Goal: Task Accomplishment & Management: Use online tool/utility

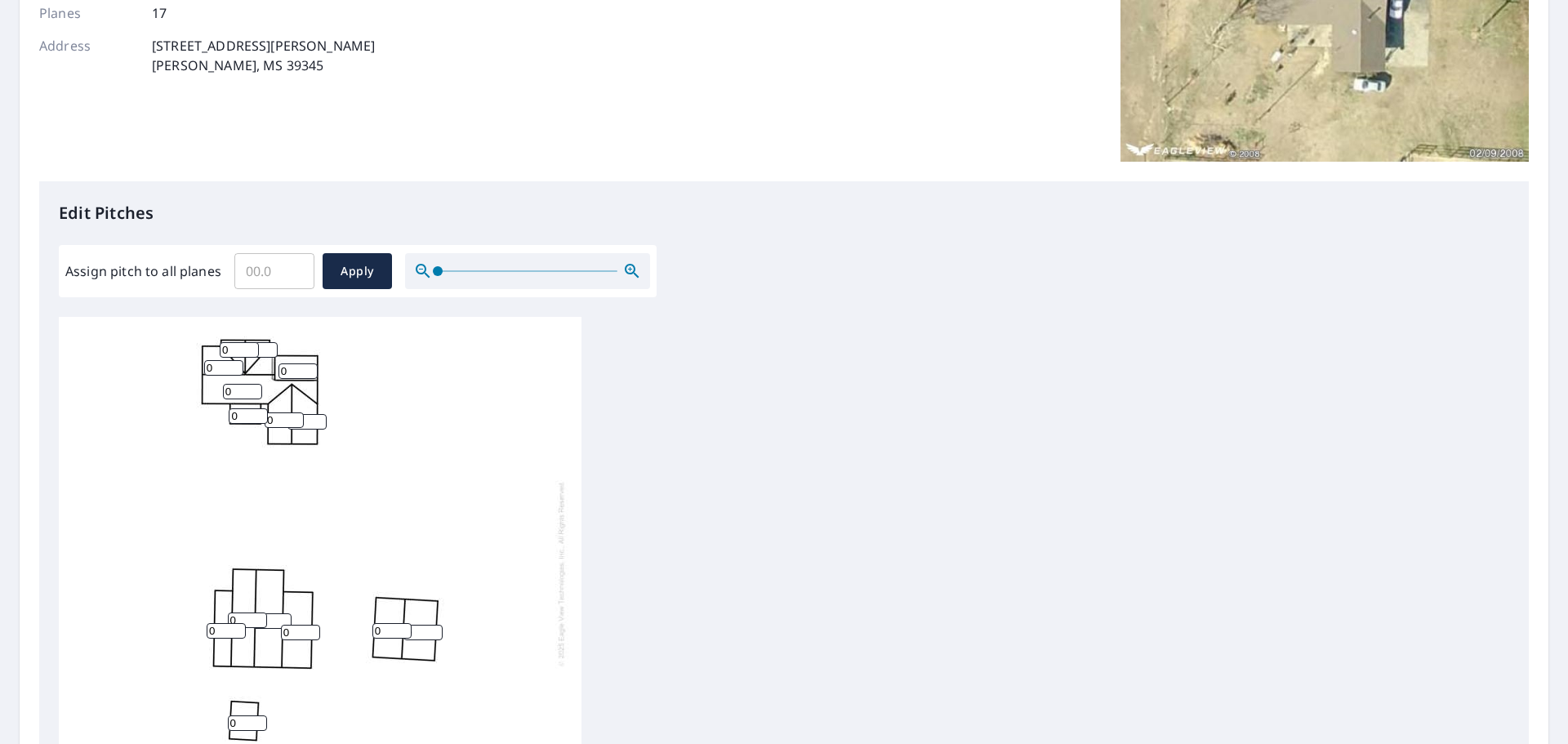
scroll to position [272, 0]
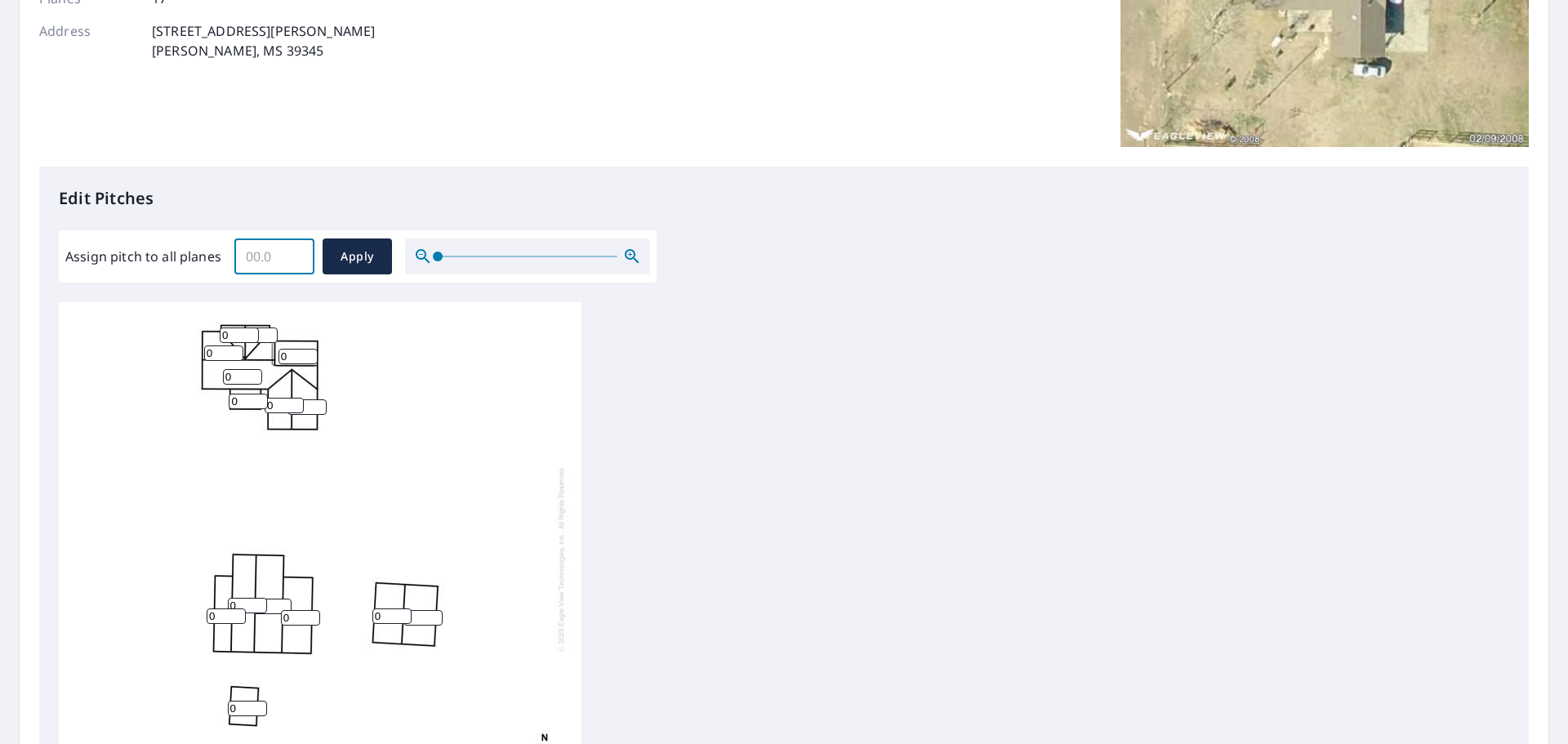
click at [249, 256] on input "Assign pitch to all planes" at bounding box center [275, 256] width 80 height 45
type input "5"
click at [355, 250] on span "Apply" at bounding box center [357, 256] width 44 height 20
type input "5"
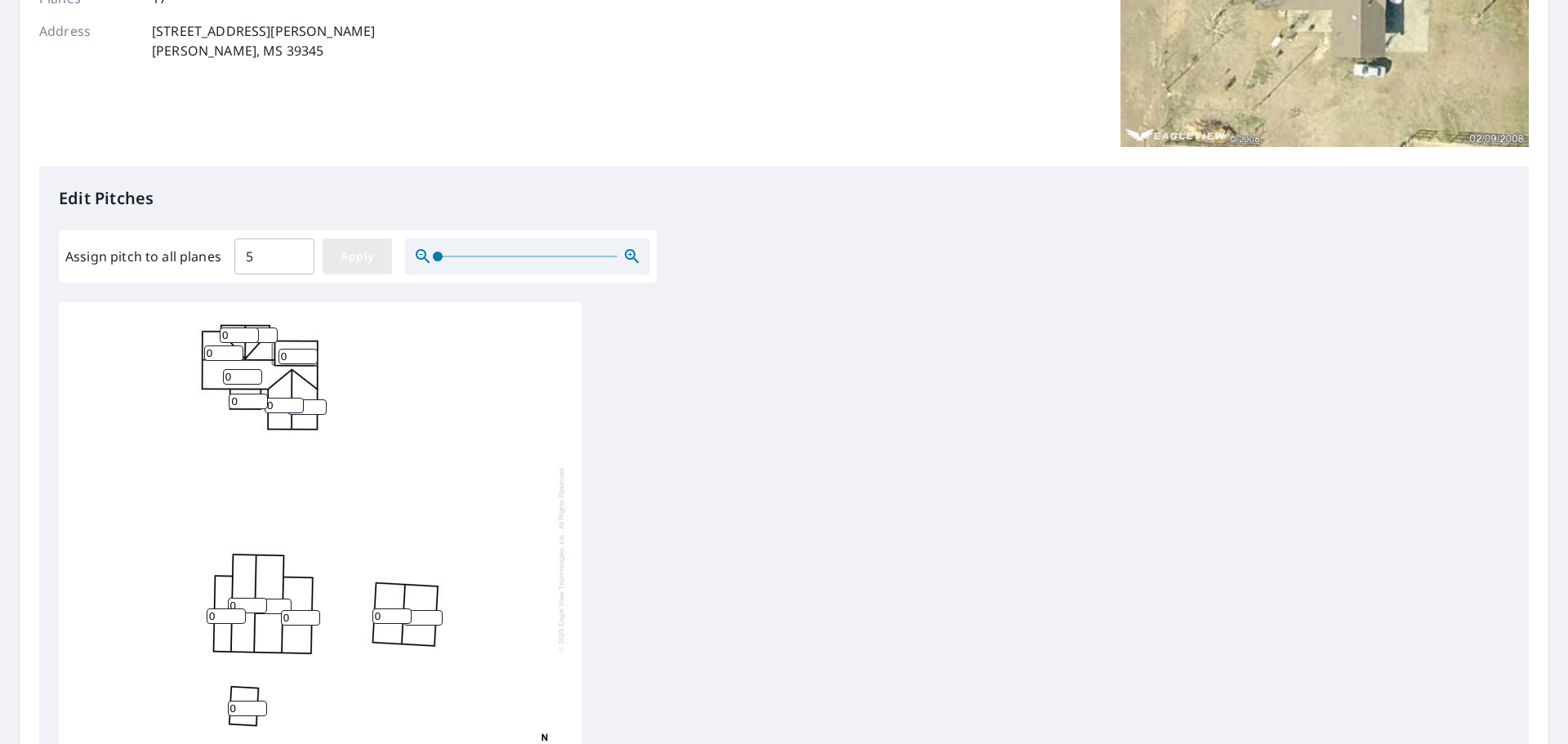
type input "5"
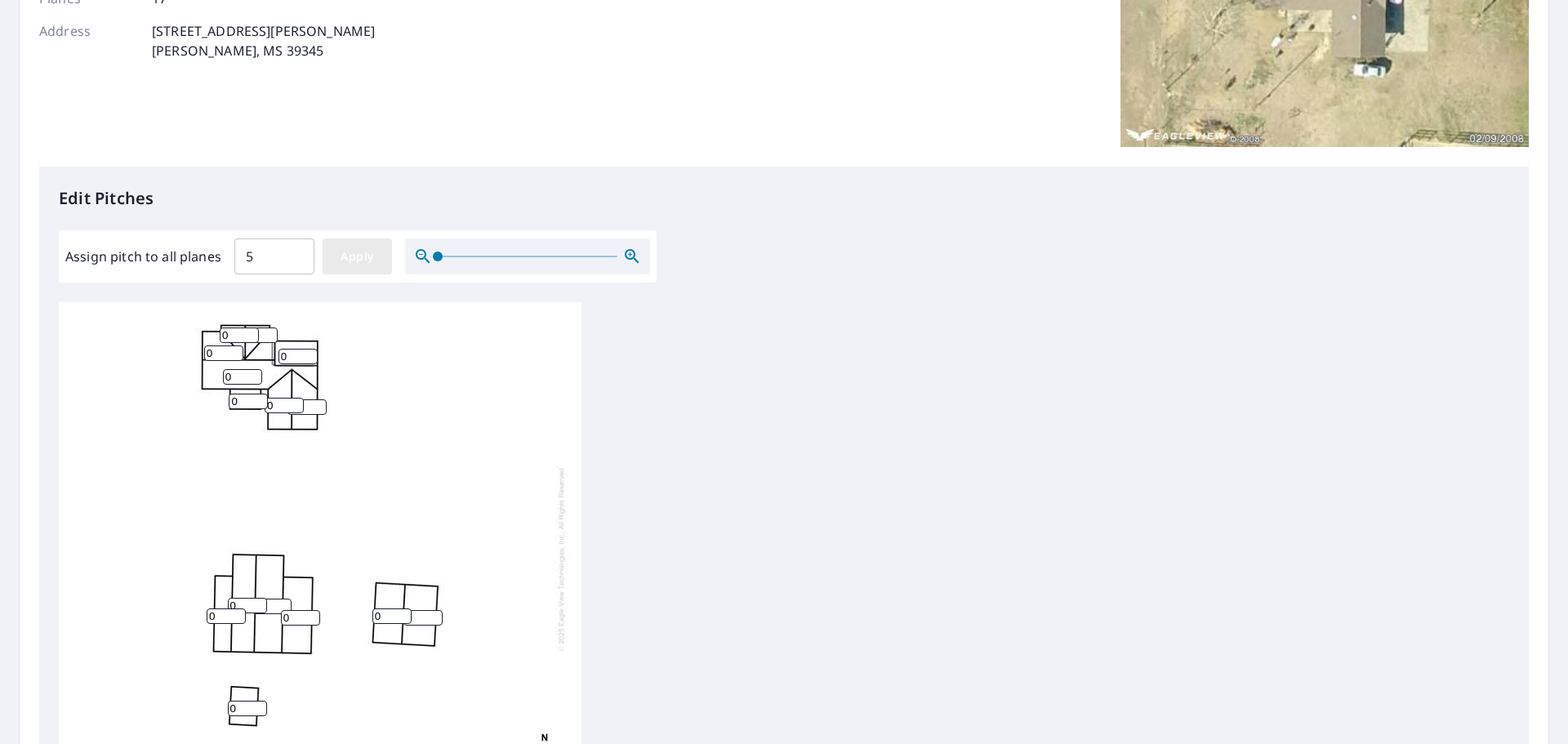
type input "5"
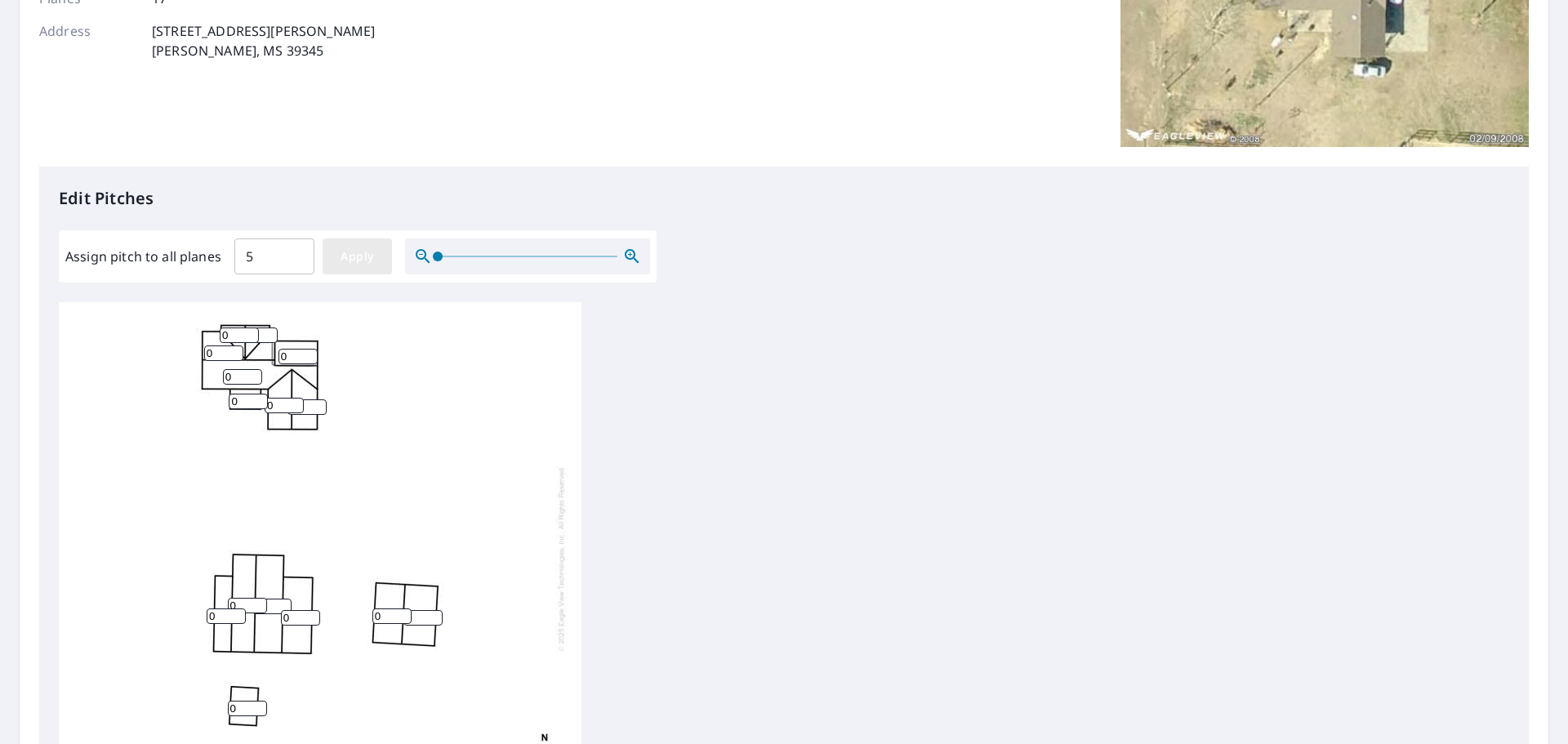
type input "5"
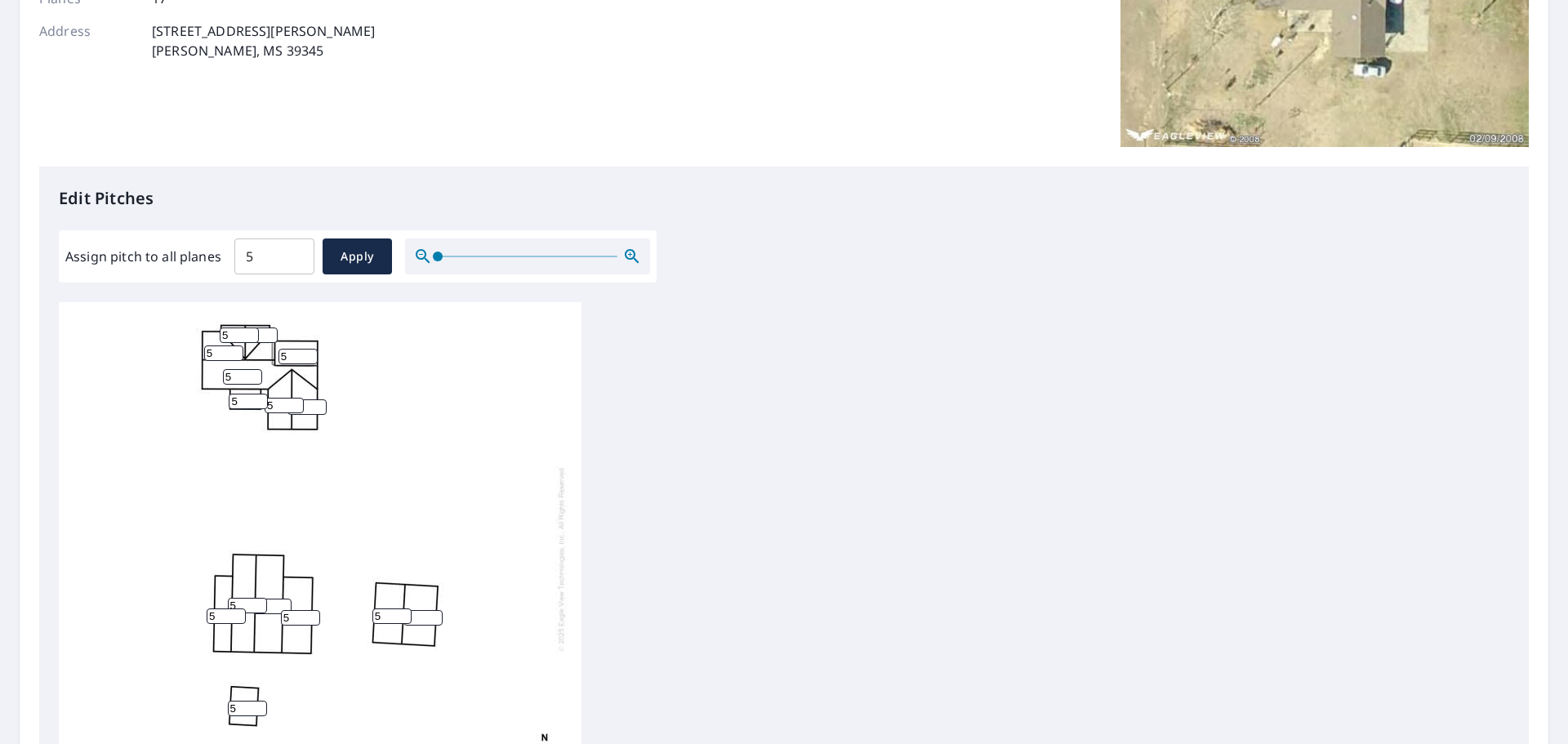
click at [267, 405] on input "5" at bounding box center [248, 401] width 39 height 15
click at [292, 401] on input "6" at bounding box center [284, 404] width 39 height 15
type input "7"
click at [292, 401] on input "7" at bounding box center [284, 404] width 39 height 15
click at [308, 406] on input "5" at bounding box center [307, 406] width 39 height 15
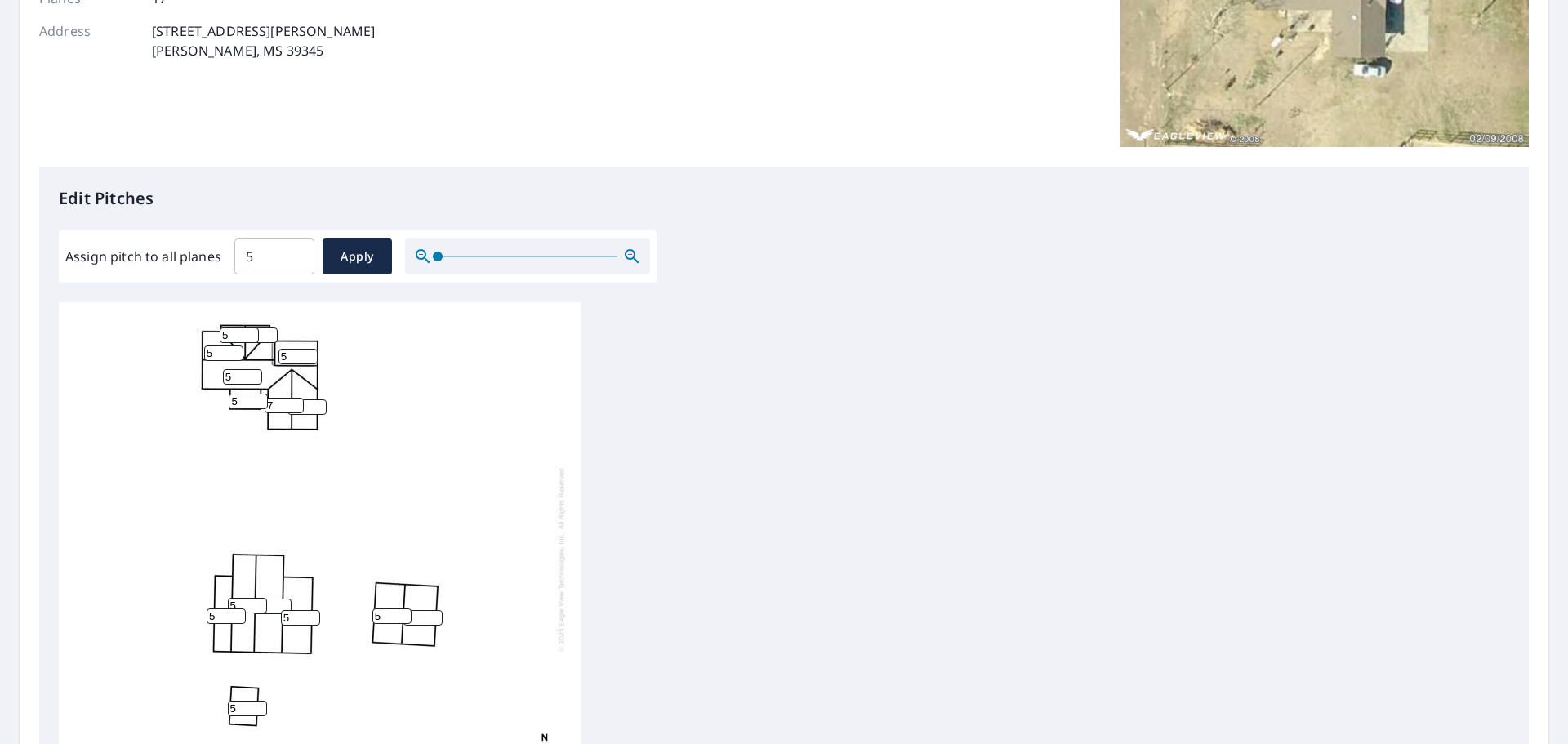
click at [317, 404] on input "6" at bounding box center [307, 406] width 39 height 15
type input "7"
click at [317, 404] on input "7" at bounding box center [307, 406] width 39 height 15
click at [307, 356] on input "4" at bounding box center [298, 356] width 39 height 15
click at [307, 358] on input "3" at bounding box center [298, 356] width 39 height 15
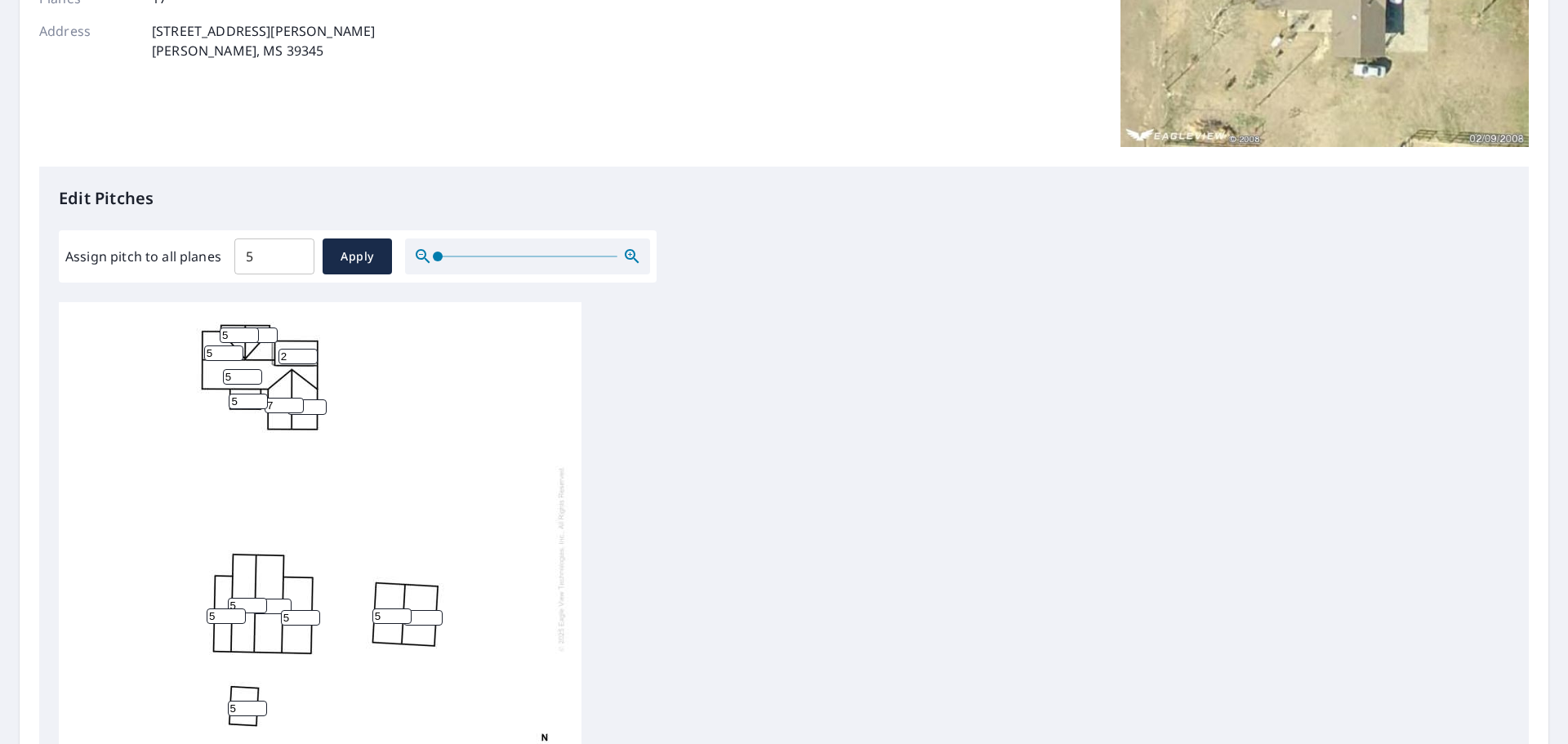
click at [307, 358] on input "2" at bounding box center [298, 356] width 39 height 15
type input "1"
click at [308, 359] on input "1" at bounding box center [298, 356] width 39 height 15
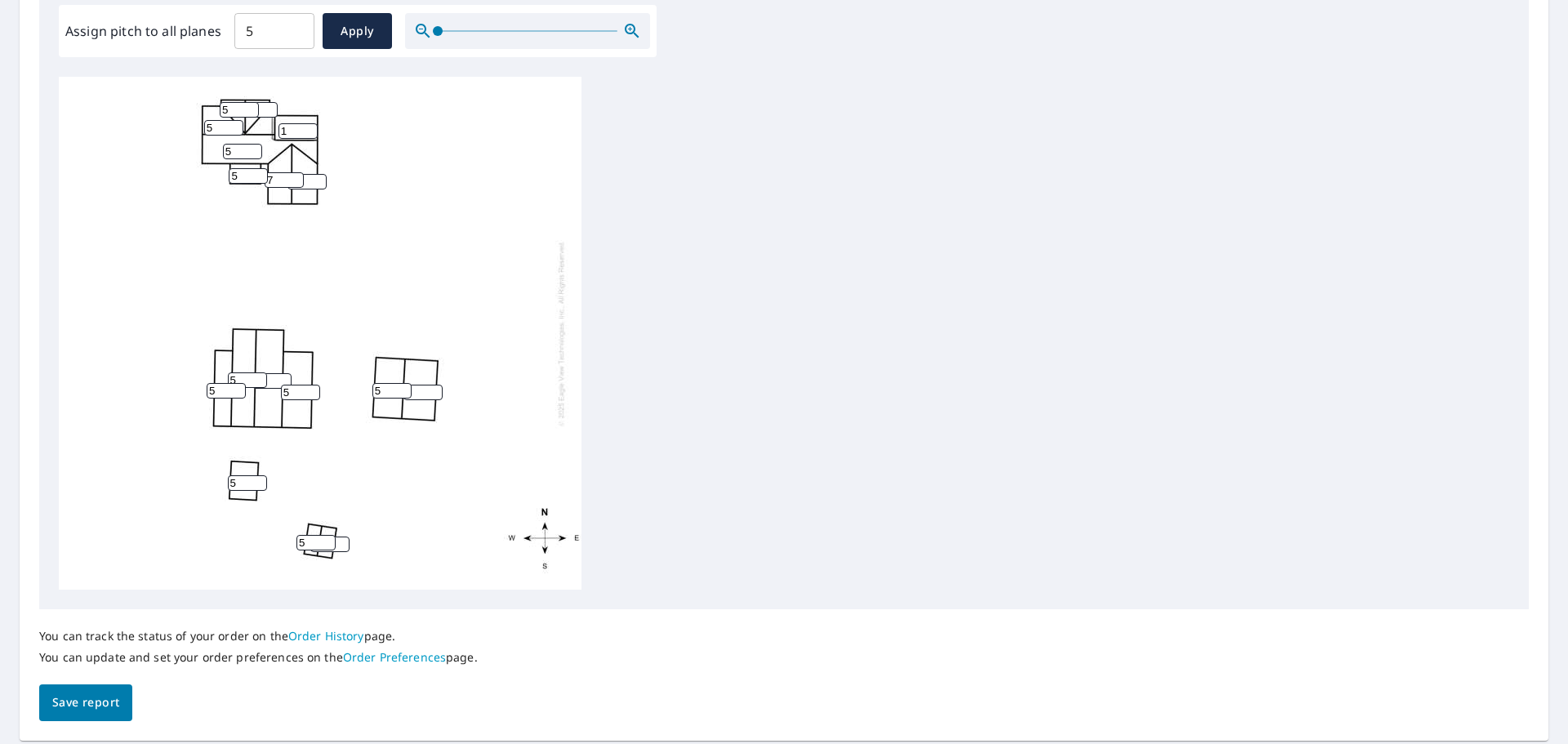
scroll to position [498, 0]
click at [69, 702] on span "Save report" at bounding box center [85, 701] width 67 height 20
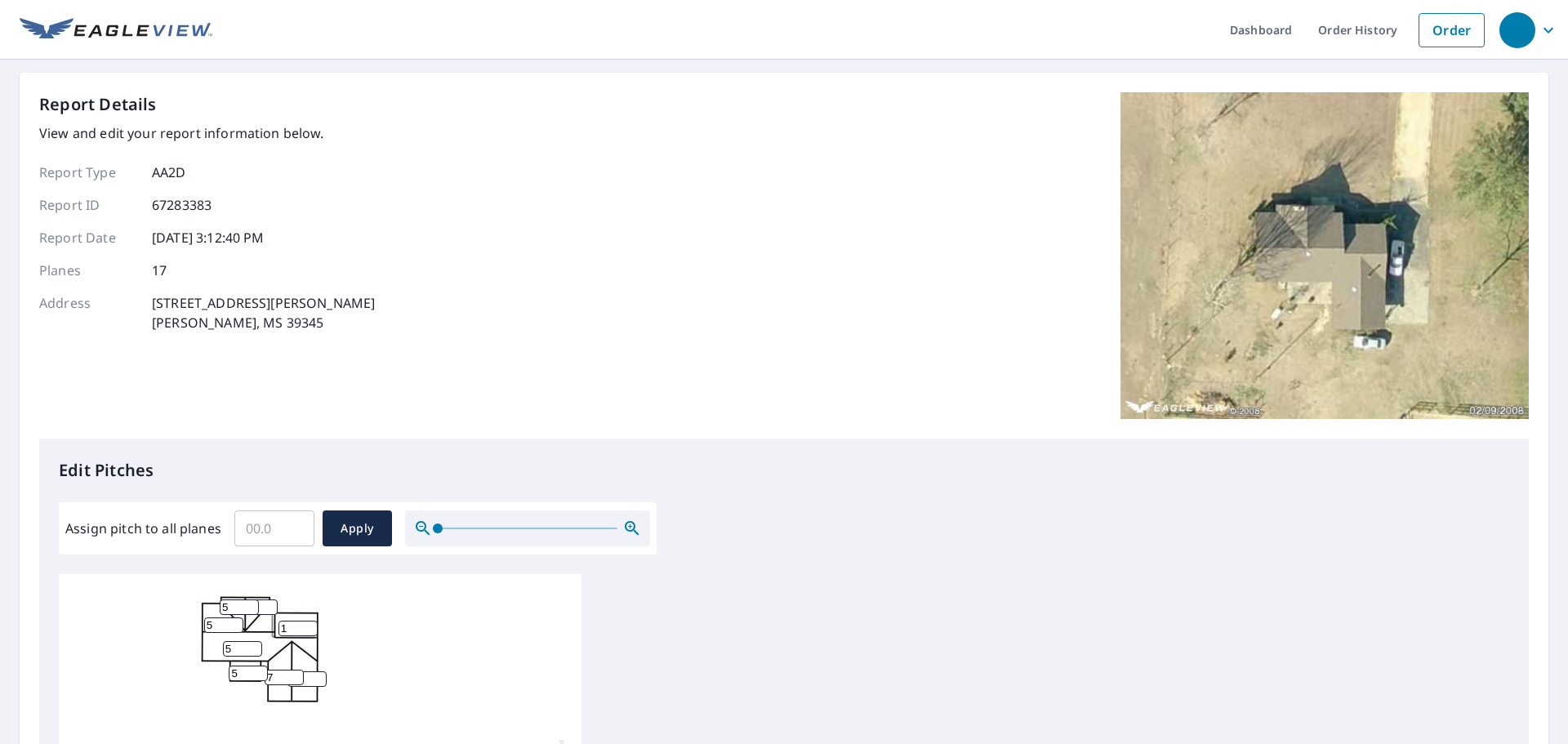
click at [249, 532] on input "Assign pitch to all planes" at bounding box center [275, 528] width 80 height 45
type input "5"
click at [349, 526] on span "Apply" at bounding box center [357, 528] width 44 height 20
type input "5"
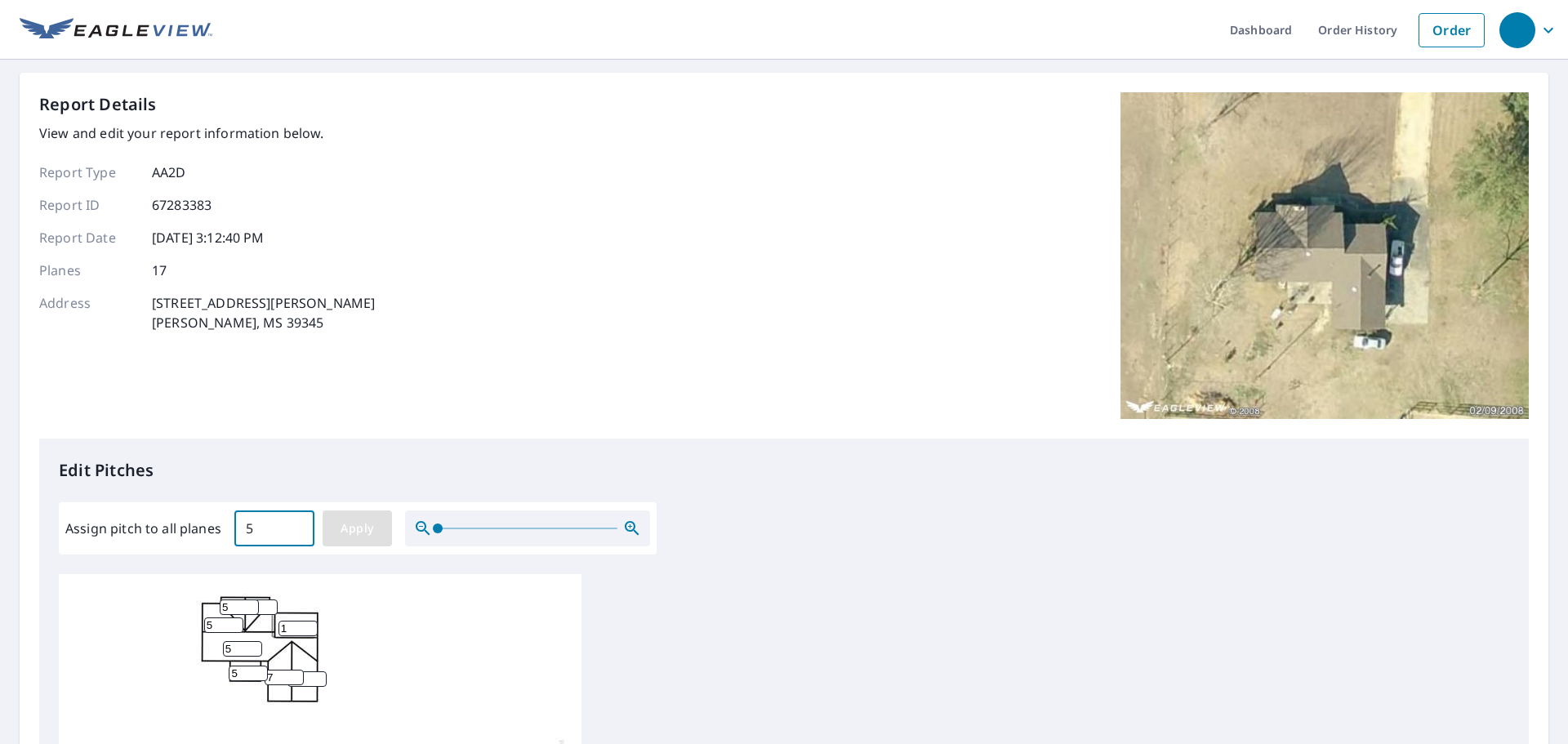
type input "5"
click at [222, 610] on input "5" at bounding box center [239, 606] width 39 height 15
click at [223, 610] on input "5" at bounding box center [239, 606] width 39 height 15
click at [248, 604] on input "6" at bounding box center [239, 606] width 39 height 15
type input "7"
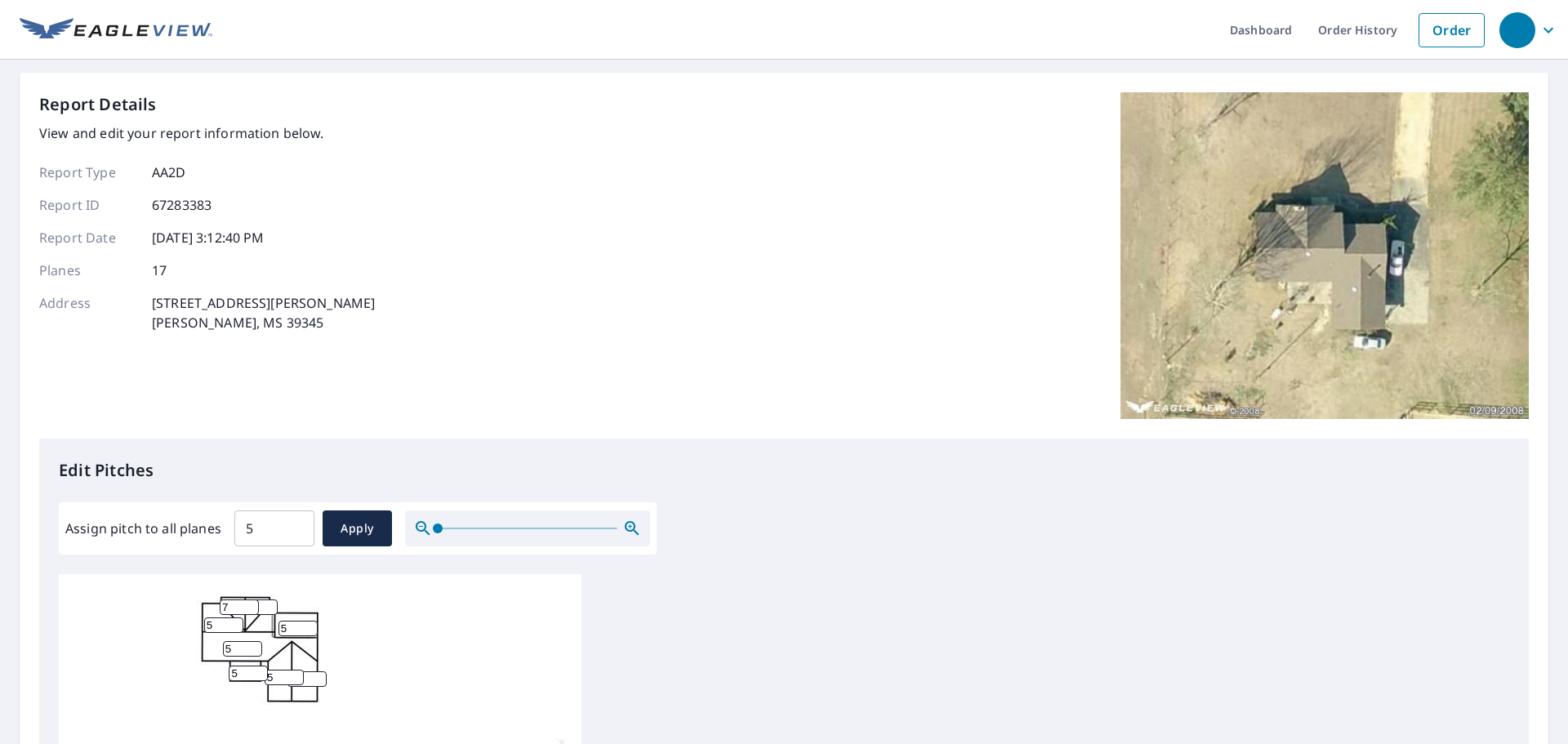
click at [248, 604] on input "7" at bounding box center [239, 606] width 39 height 15
click at [268, 604] on input "6" at bounding box center [258, 606] width 39 height 15
type input "7"
click at [268, 604] on input "7" at bounding box center [258, 606] width 39 height 15
click at [260, 675] on input "4" at bounding box center [248, 673] width 39 height 15
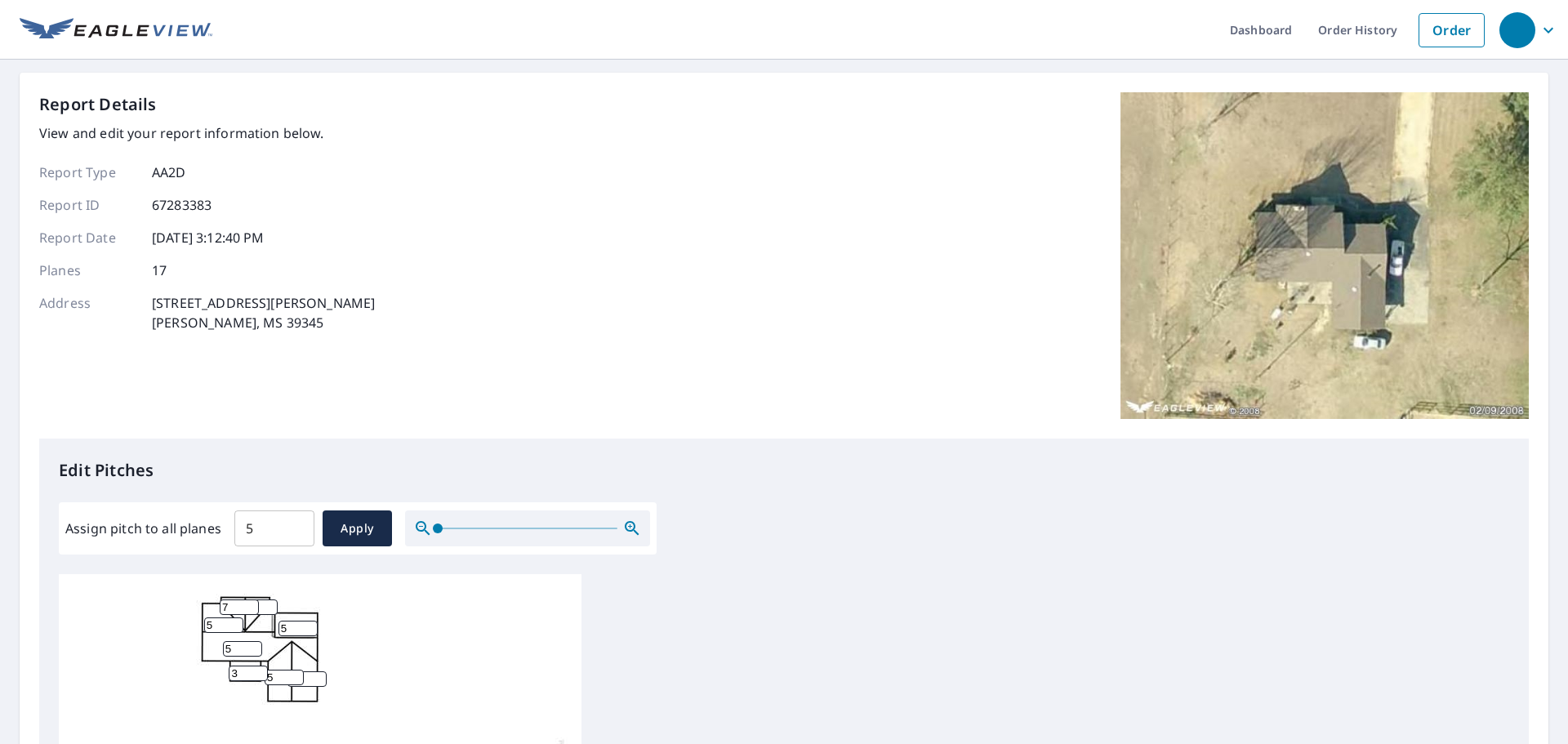
click at [260, 675] on input "3" at bounding box center [248, 673] width 39 height 15
click at [260, 675] on input "2" at bounding box center [248, 673] width 39 height 15
type input "1"
click at [260, 675] on input "1" at bounding box center [248, 673] width 39 height 15
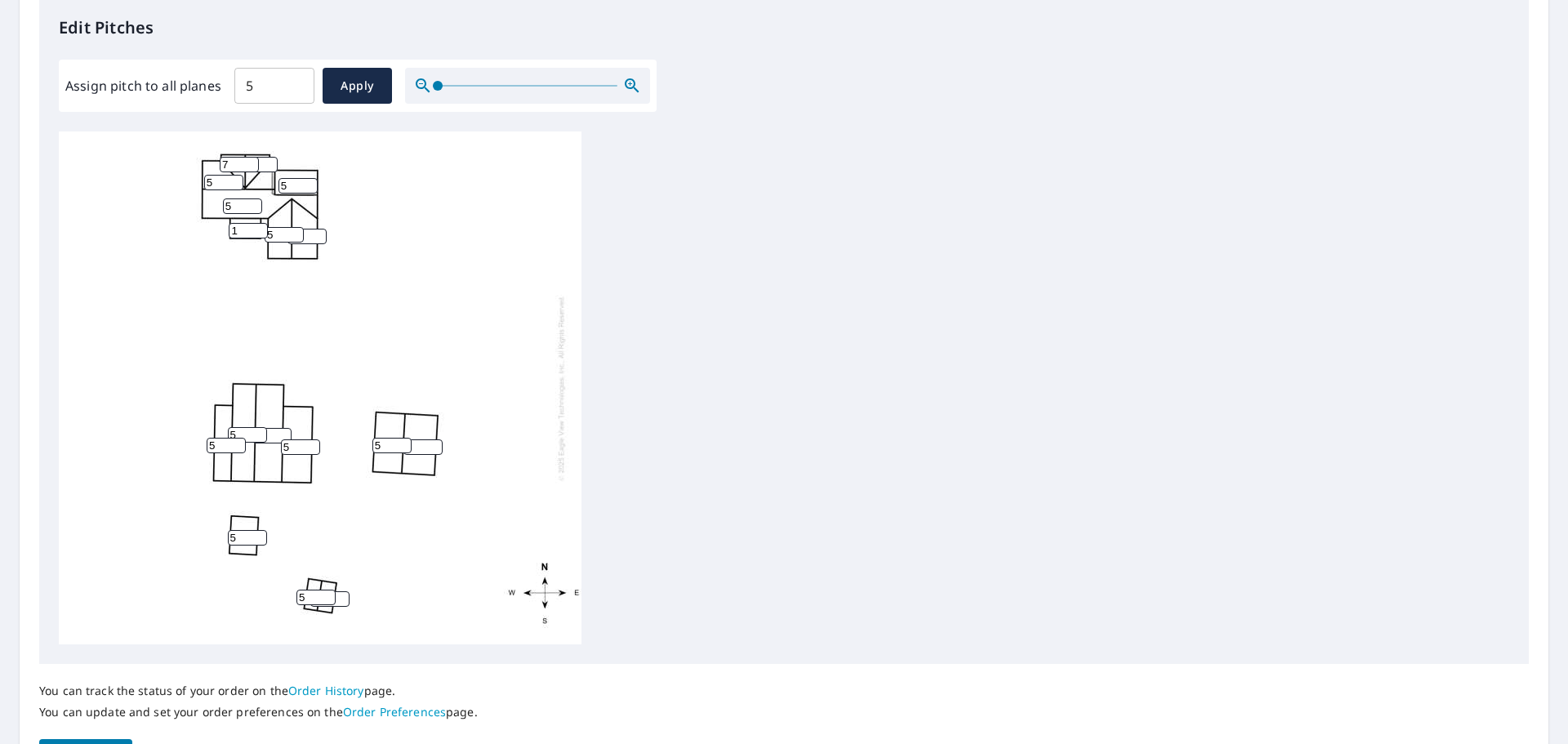
scroll to position [548, 0]
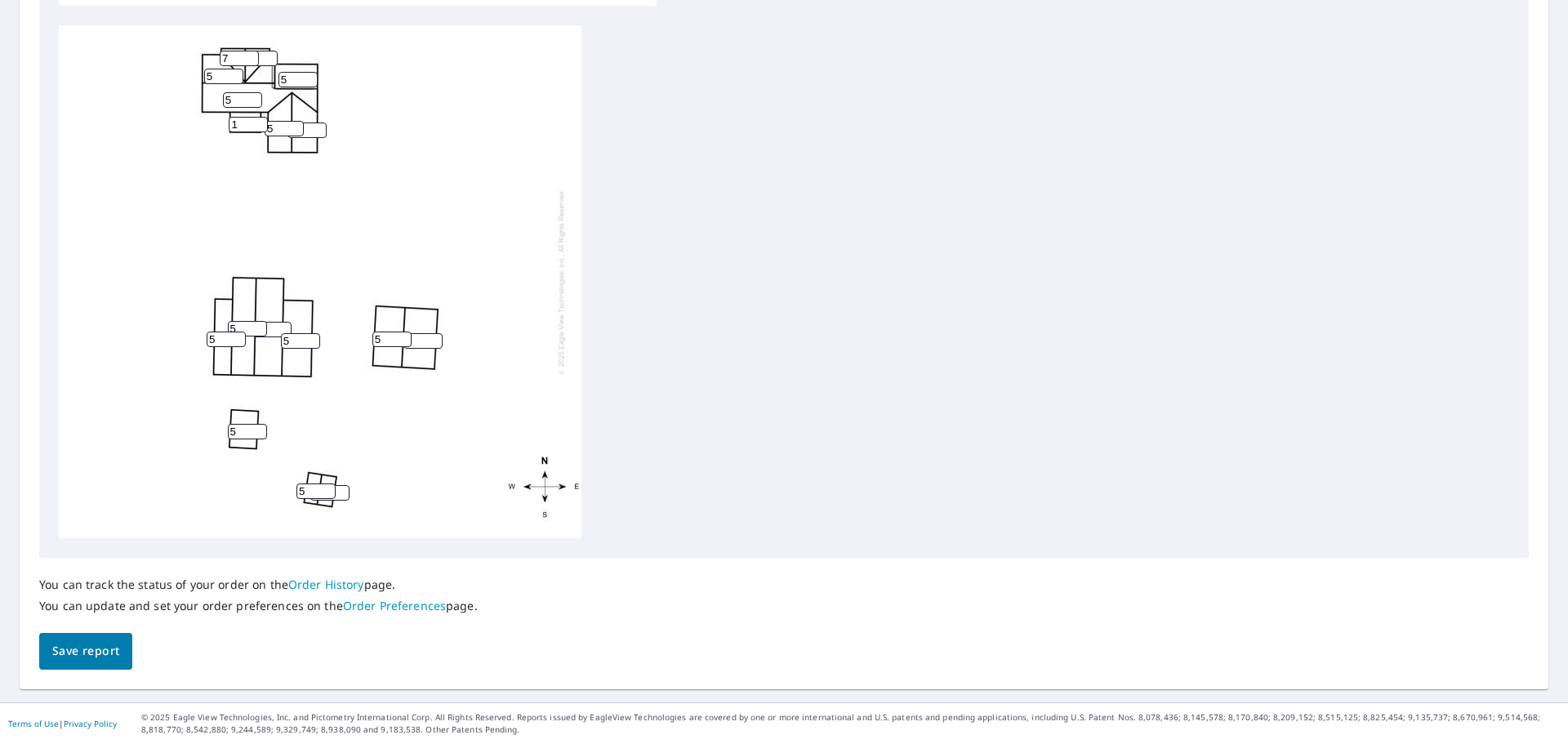
click at [103, 646] on span "Save report" at bounding box center [85, 651] width 67 height 20
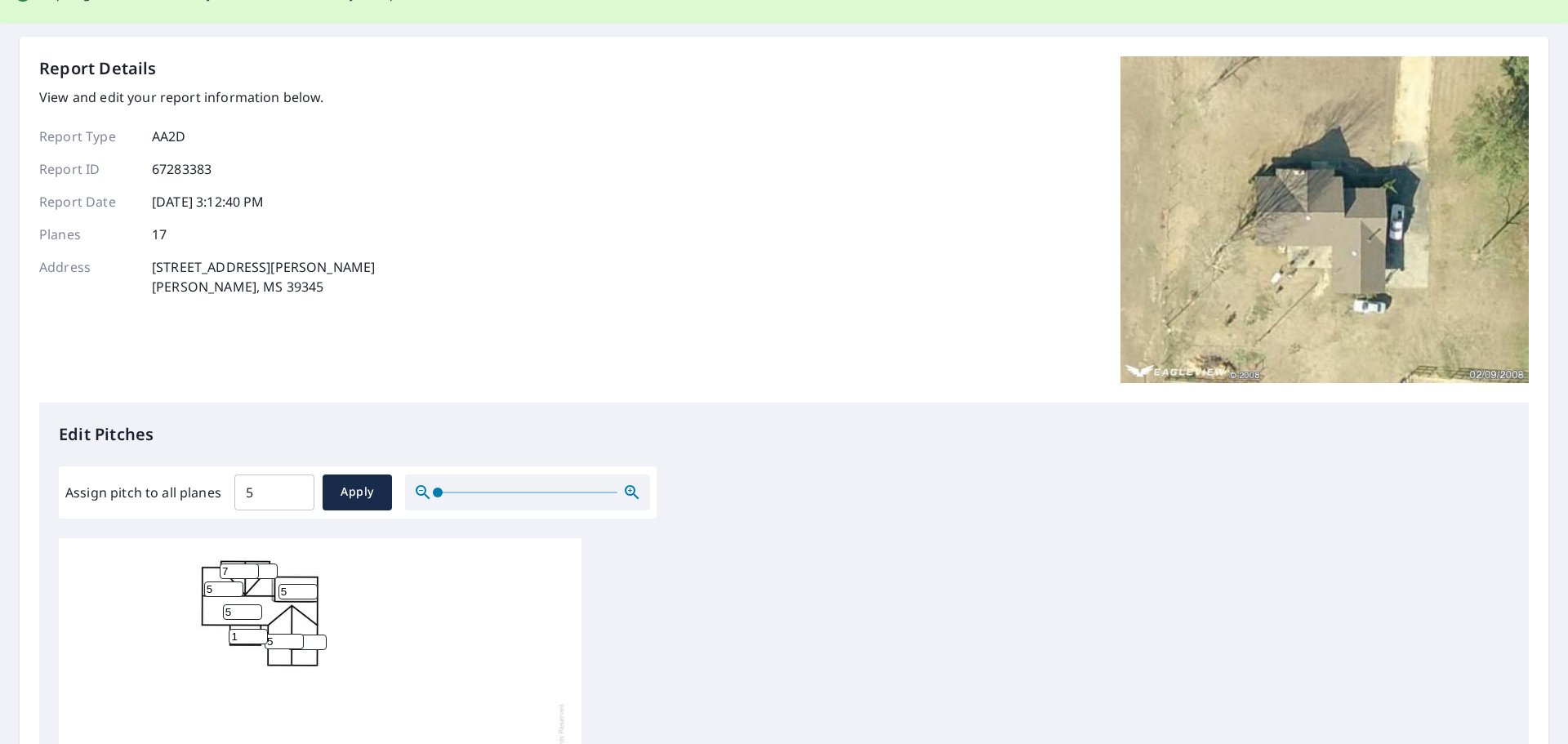
scroll to position [0, 0]
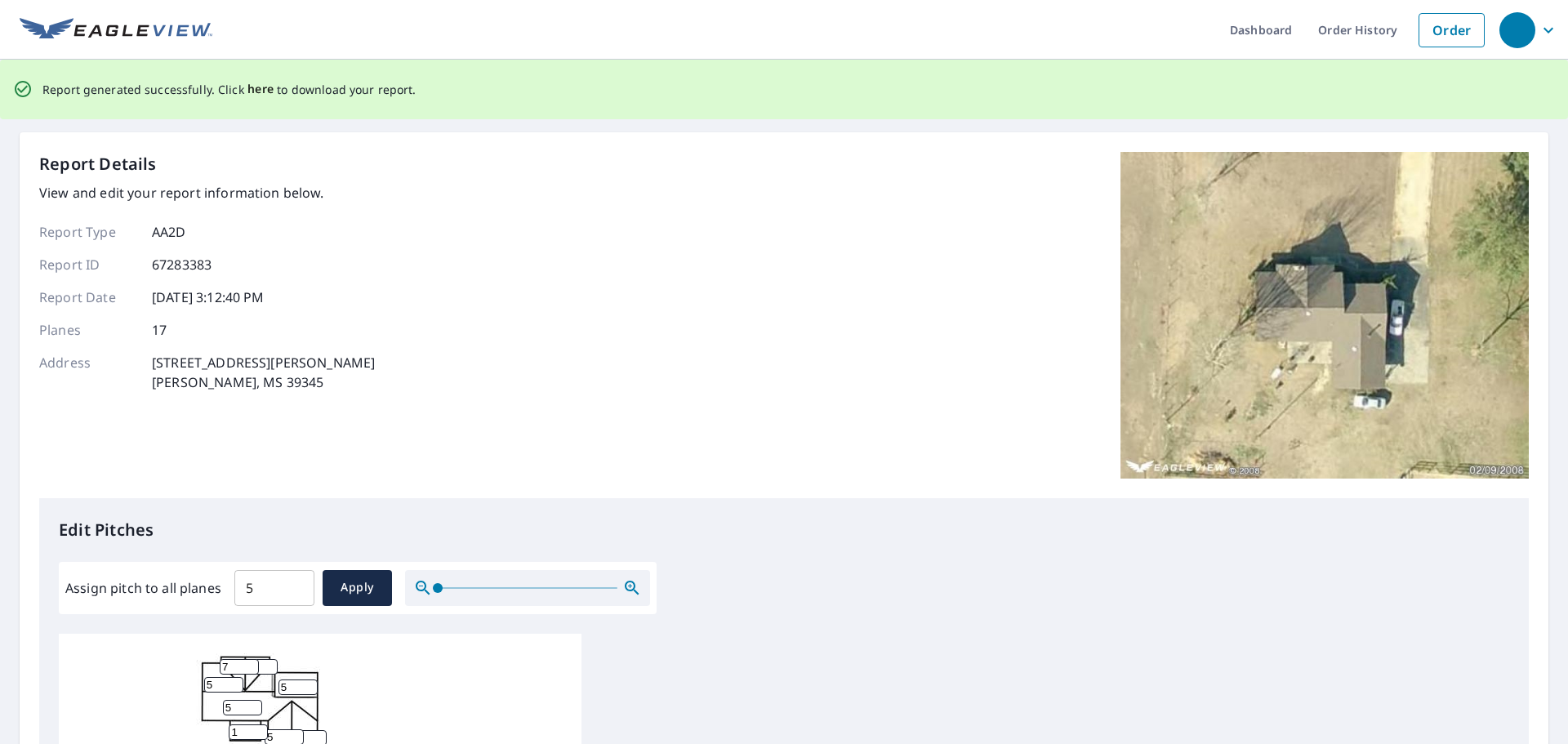
click at [248, 91] on span "here" at bounding box center [260, 89] width 27 height 20
